Goal: Task Accomplishment & Management: Complete application form

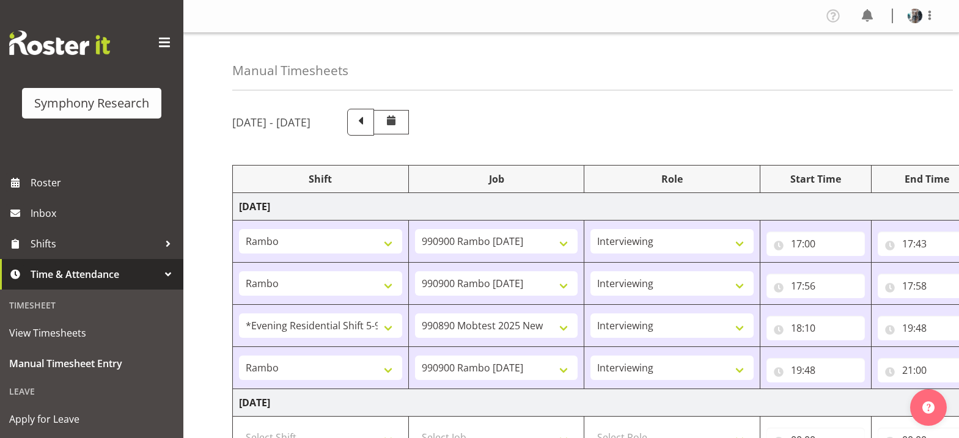
select select "2690"
select select "10732"
select select "47"
select select "2690"
select select "10732"
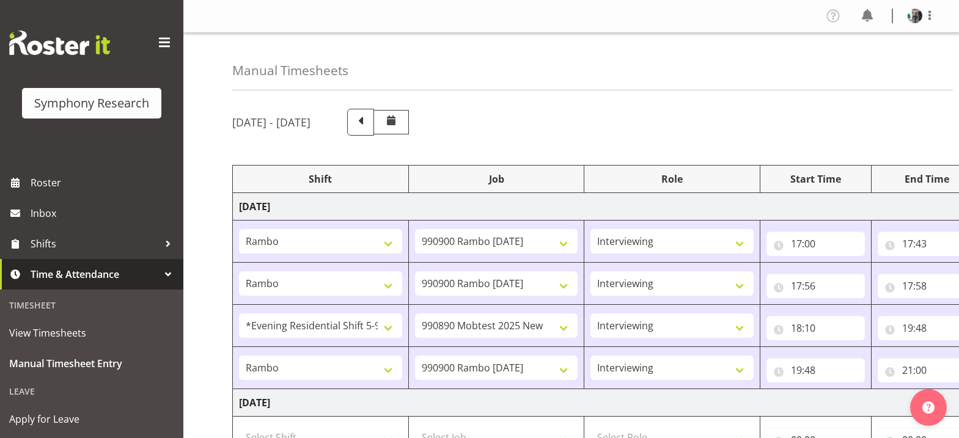
select select "47"
select select "48116"
select select "10485"
select select "47"
select select "2690"
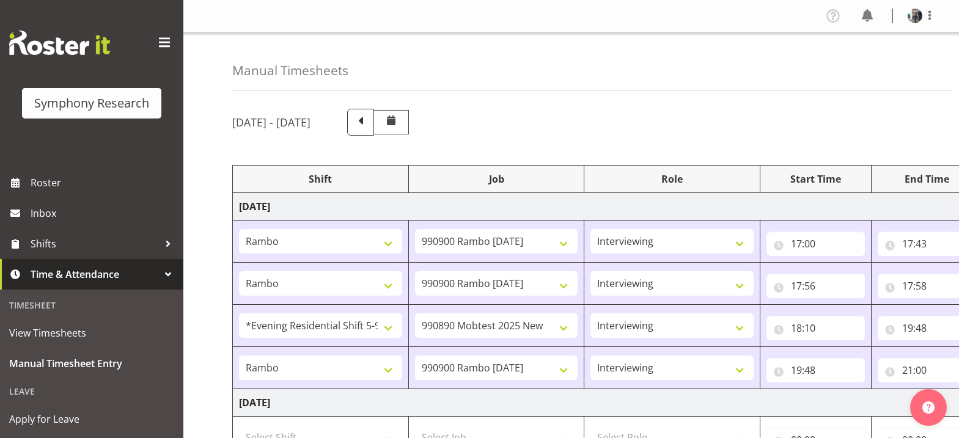
select select "10732"
select select "47"
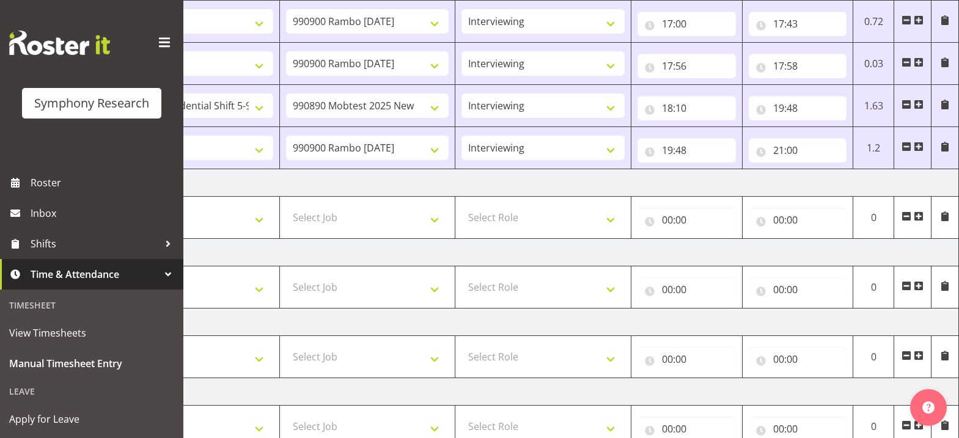
scroll to position [202, 0]
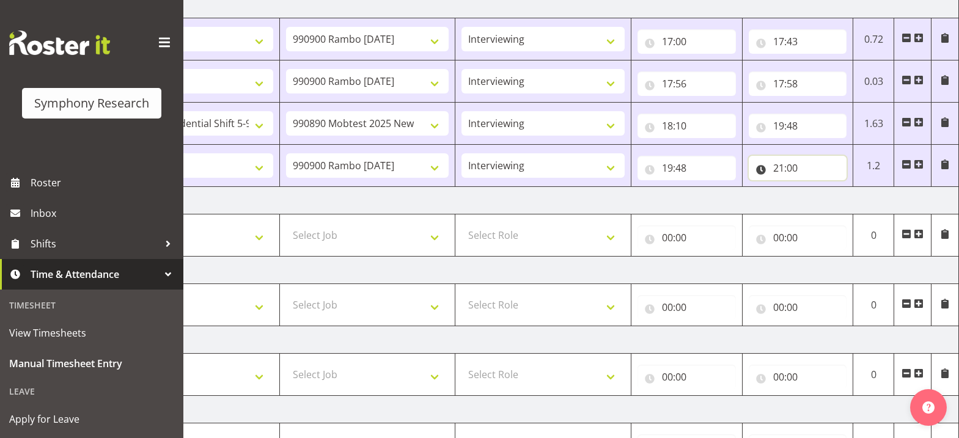
click at [781, 170] on input "21:00" at bounding box center [798, 168] width 98 height 24
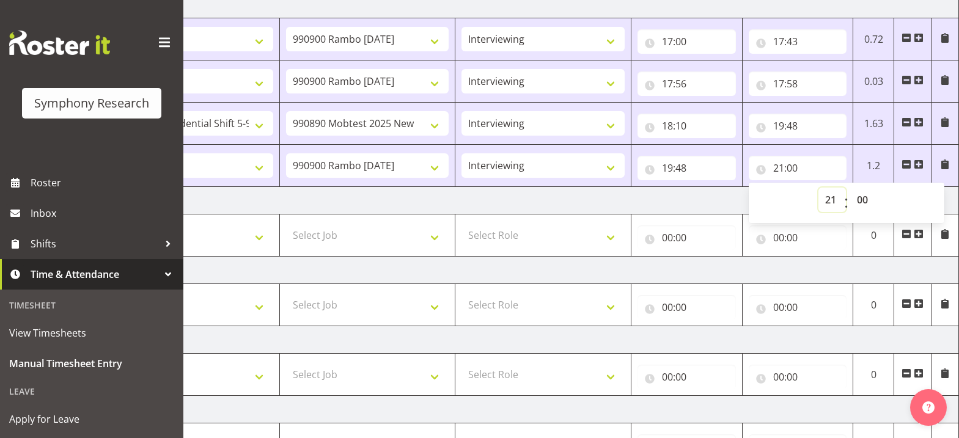
click at [830, 201] on select "00 01 02 03 04 05 06 07 08 09 10 11 12 13 14 15 16 17 18 19 20 21 22 23" at bounding box center [833, 200] width 28 height 24
select select "20"
click at [819, 188] on select "00 01 02 03 04 05 06 07 08 09 10 11 12 13 14 15 16 17 18 19 20 21 22 23" at bounding box center [833, 200] width 28 height 24
type input "20:00"
click at [865, 203] on select "00 01 02 03 04 05 06 07 08 09 10 11 12 13 14 15 16 17 18 19 20 21 22 23 24 25 2…" at bounding box center [864, 200] width 28 height 24
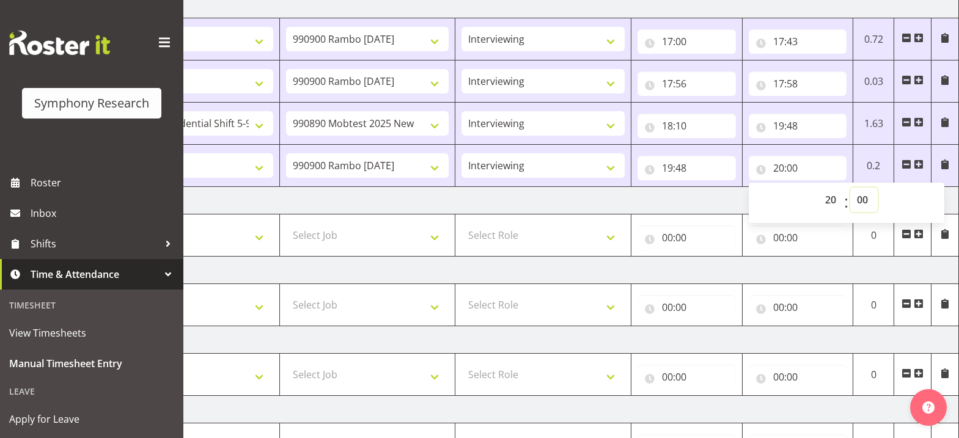
select select "34"
click at [921, 163] on span at bounding box center [919, 165] width 10 height 10
type input "20:34"
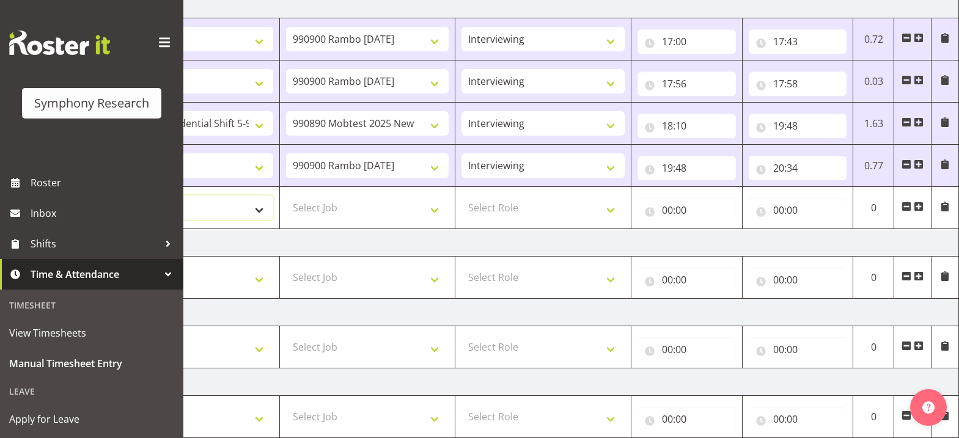
click at [260, 210] on select "Select Shift !!Weekend Residential (Roster IT Shift Label) *Business 9/10am ~ 4…" at bounding box center [191, 208] width 163 height 24
select select "48116"
click at [110, 196] on select "Select Shift !!Weekend Residential (Roster IT Shift Label) *Business 9/10am ~ 4…" at bounding box center [191, 208] width 163 height 24
click at [439, 212] on select "Select Job 550060 IF Admin 553492 World Poll Aus Wave 2 Main 2025 553493 World …" at bounding box center [367, 208] width 163 height 24
select select "10485"
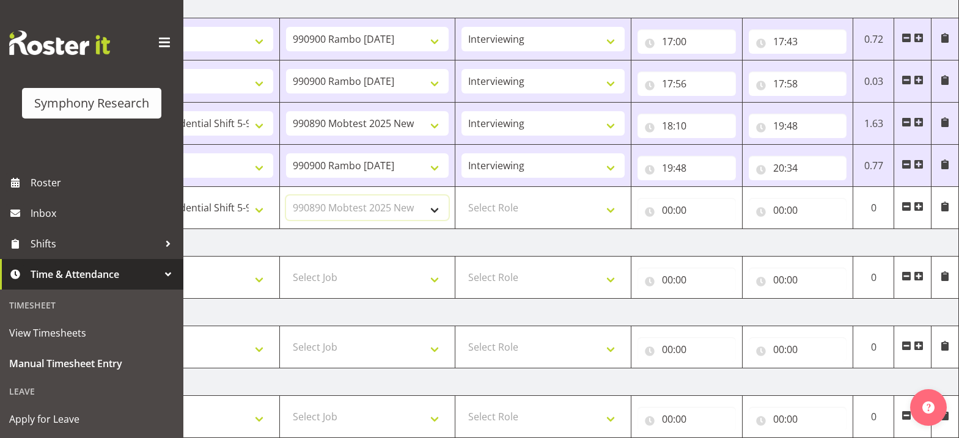
click at [286, 196] on select "Select Job 550060 IF Admin 553492 World Poll Aus Wave 2 Main 2025 553493 World …" at bounding box center [367, 208] width 163 height 24
click at [614, 213] on select "Select Role Briefing Interviewing" at bounding box center [543, 208] width 163 height 24
select select "47"
click at [462, 196] on select "Select Role Briefing Interviewing" at bounding box center [543, 208] width 163 height 24
click at [665, 213] on input "00:00" at bounding box center [687, 210] width 98 height 24
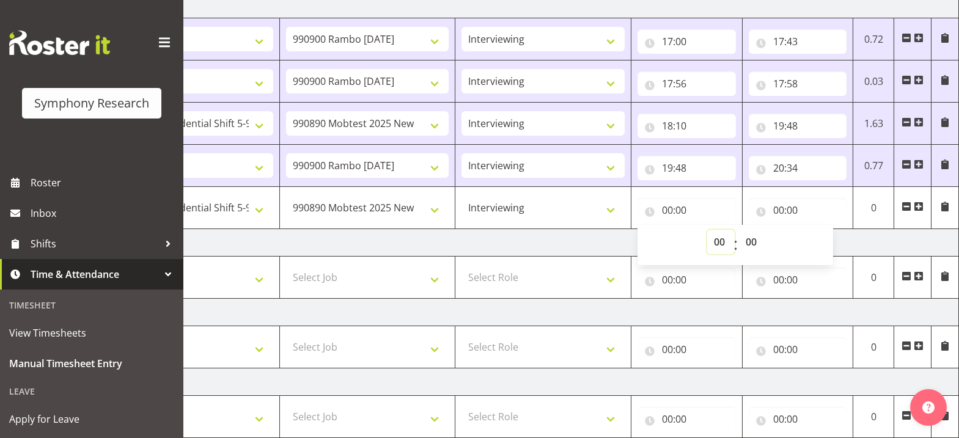
click at [718, 243] on select "00 01 02 03 04 05 06 07 08 09 10 11 12 13 14 15 16 17 18 19 20 21 22 23" at bounding box center [721, 242] width 28 height 24
select select "20"
click at [750, 245] on select "00 01 02 03 04 05 06 07 08 09 10 11 12 13 14 15 16 17 18 19 20 21 22 23 24 25 2…" at bounding box center [753, 242] width 28 height 24
type input "20:00"
select select "34"
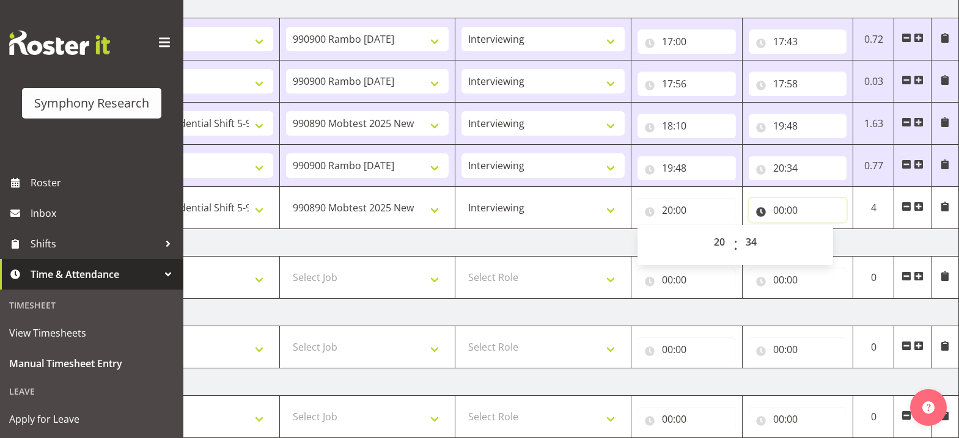
click at [782, 215] on input "00:00" at bounding box center [798, 210] width 98 height 24
type input "20:34"
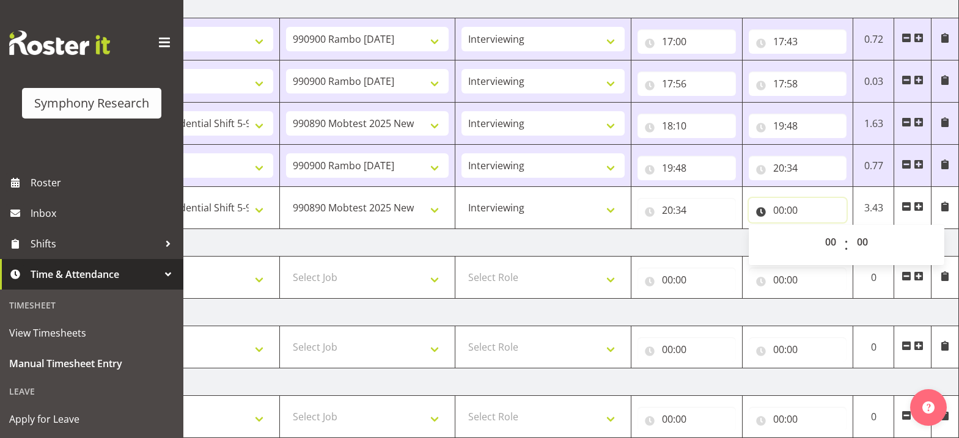
click at [782, 215] on input "00:00" at bounding box center [798, 210] width 98 height 24
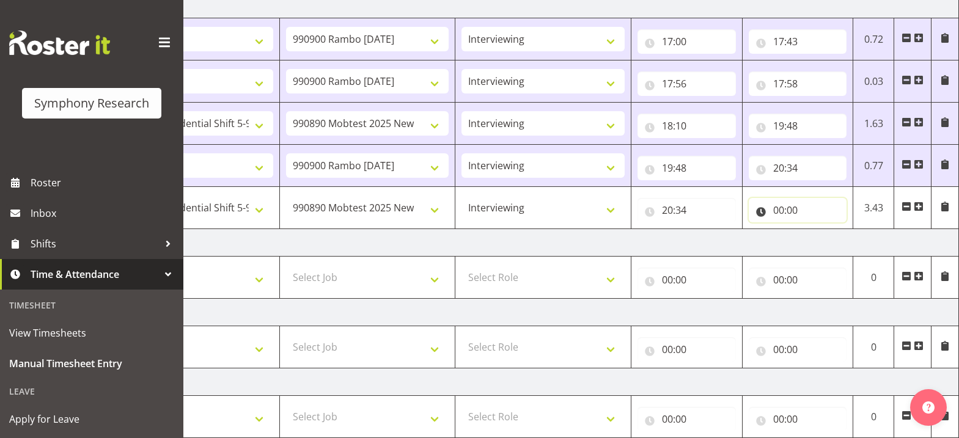
click at [780, 211] on input "00:00" at bounding box center [798, 210] width 98 height 24
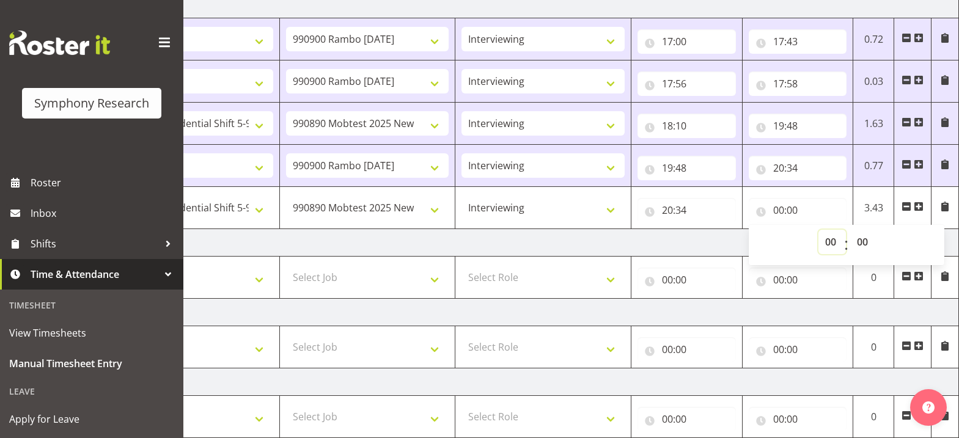
click at [829, 245] on select "00 01 02 03 04 05 06 07 08 09 10 11 12 13 14 15 16 17 18 19 20 21 22 23" at bounding box center [833, 242] width 28 height 24
select select "21"
type input "21:00"
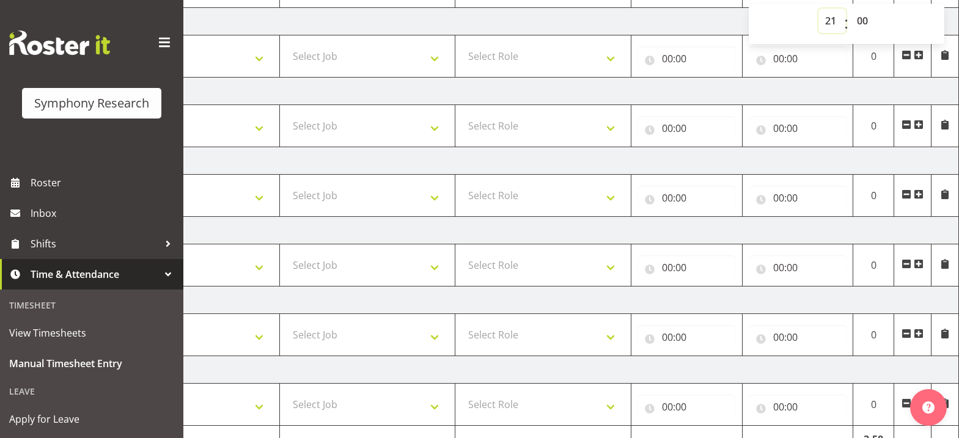
scroll to position [489, 0]
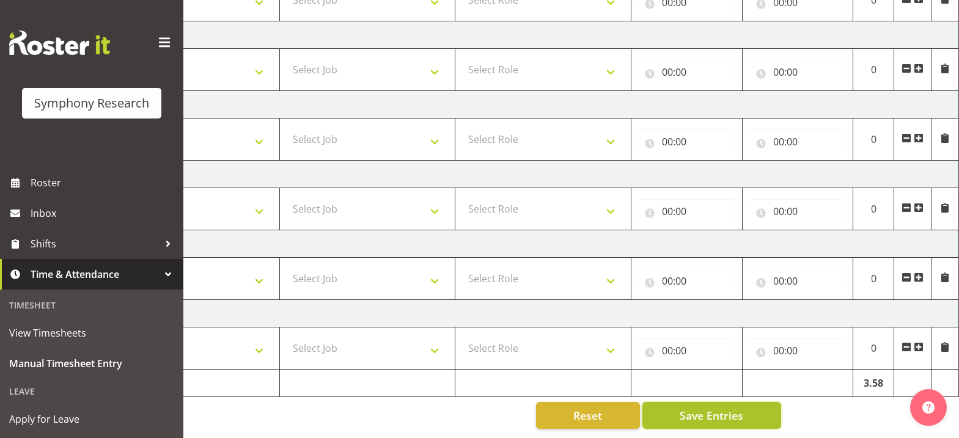
click at [744, 407] on button "Save Entries" at bounding box center [712, 415] width 139 height 27
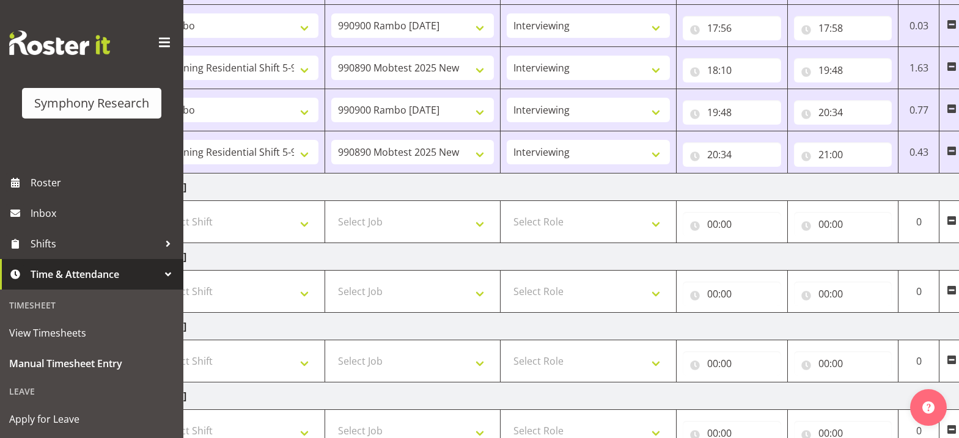
scroll to position [245, 0]
